Goal: Task Accomplishment & Management: Use online tool/utility

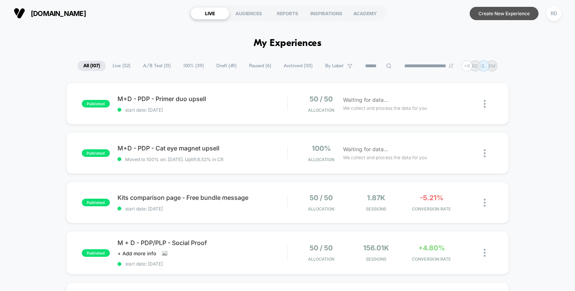
click at [504, 16] on button "Create New Experience" at bounding box center [503, 13] width 69 height 13
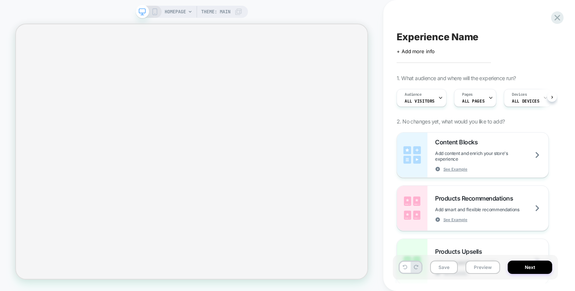
scroll to position [0, 0]
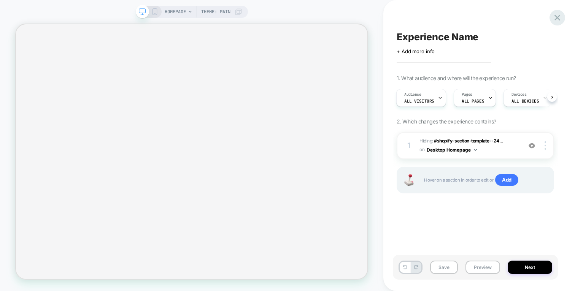
click at [554, 14] on icon at bounding box center [557, 18] width 10 height 10
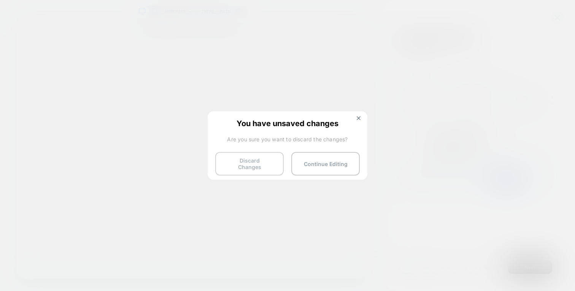
click at [262, 160] on button "Discard Changes" at bounding box center [249, 164] width 68 height 24
